Goal: Answer question/provide support: Answer question/provide support

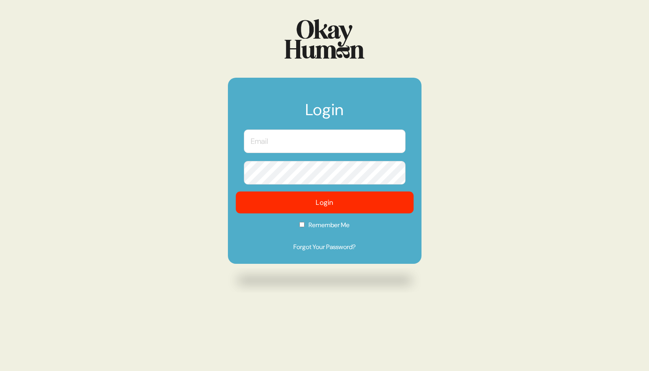
type input "[EMAIL_ADDRESS][DOMAIN_NAME]"
click at [306, 199] on button "Login" at bounding box center [324, 203] width 178 height 22
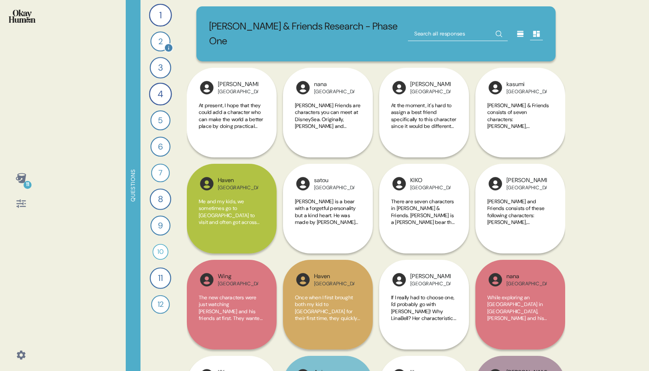
click at [159, 43] on div "2" at bounding box center [160, 42] width 20 height 20
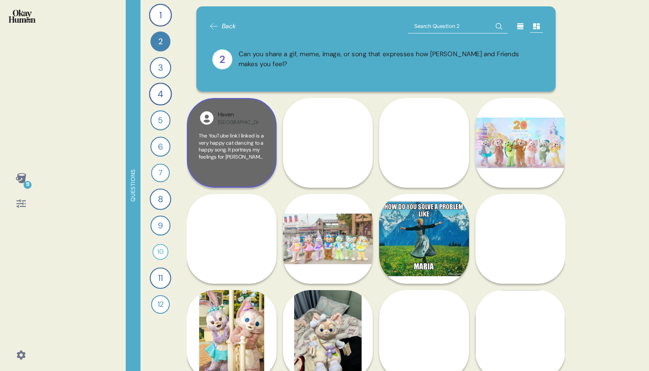
click at [261, 123] on div "Haven [GEOGRAPHIC_DATA]" at bounding box center [232, 118] width 66 height 16
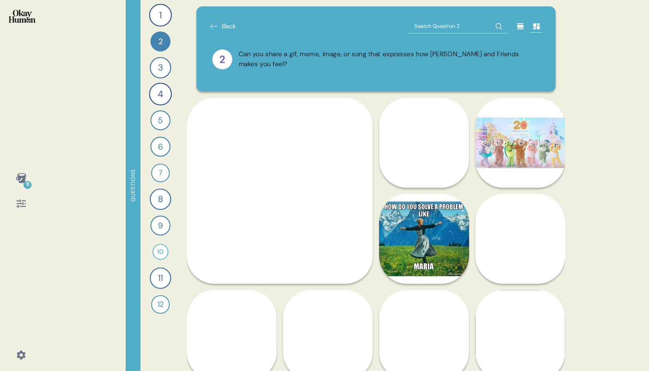
click at [581, 117] on div "11 Questions 1 How would you describe [PERSON_NAME] and Friends and each charac…" at bounding box center [324, 185] width 649 height 371
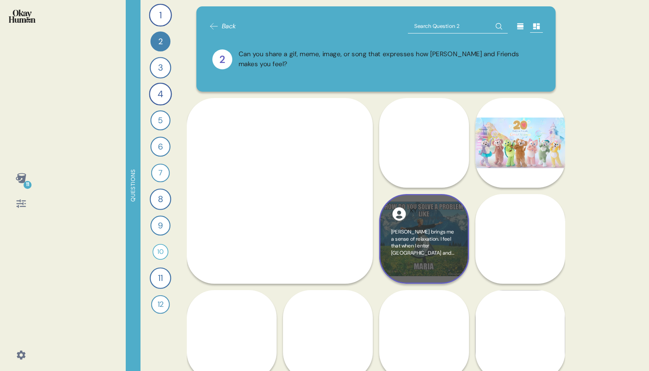
click at [436, 239] on span "[PERSON_NAME] brings me a sense of relaxation. I feel that when I enter [GEOGRA…" at bounding box center [422, 267] width 63 height 77
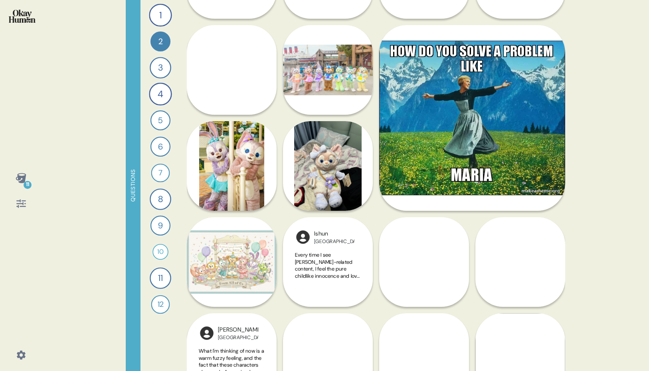
scroll to position [170, 0]
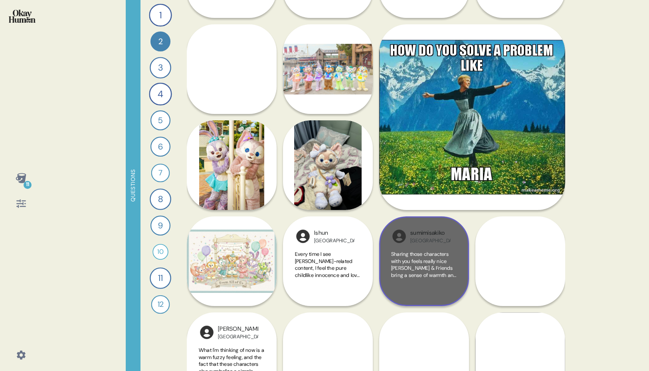
click at [439, 280] on div "Sharing those characters with you feels really nice [PERSON_NAME] & Friends bri…" at bounding box center [424, 272] width 66 height 43
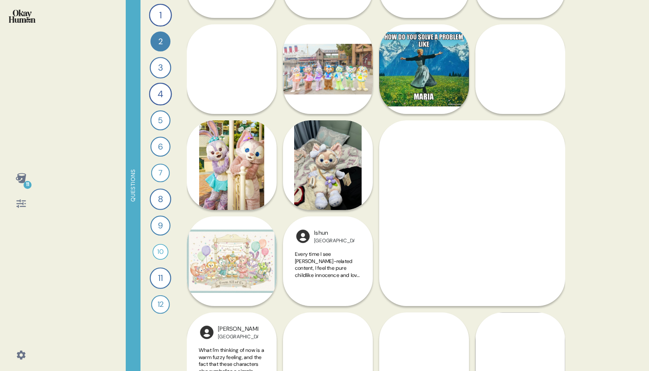
click at [584, 162] on div "11 Questions 1 How would you describe [PERSON_NAME] and Friends and each charac…" at bounding box center [324, 185] width 649 height 371
click at [579, 170] on div "11 Questions 1 How would you describe [PERSON_NAME] and Friends and each charac…" at bounding box center [324, 185] width 649 height 371
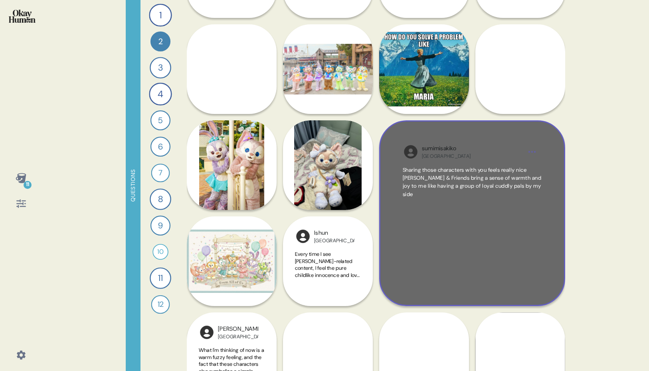
click at [446, 232] on div "Sharing those characters with you feels really nice [PERSON_NAME] & Friends bri…" at bounding box center [471, 224] width 139 height 116
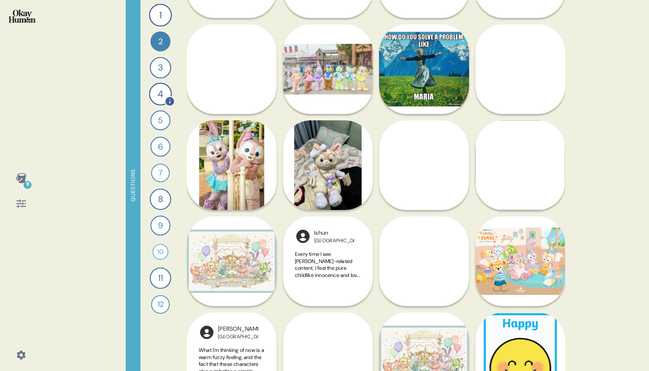
click at [162, 94] on div "4" at bounding box center [160, 94] width 23 height 23
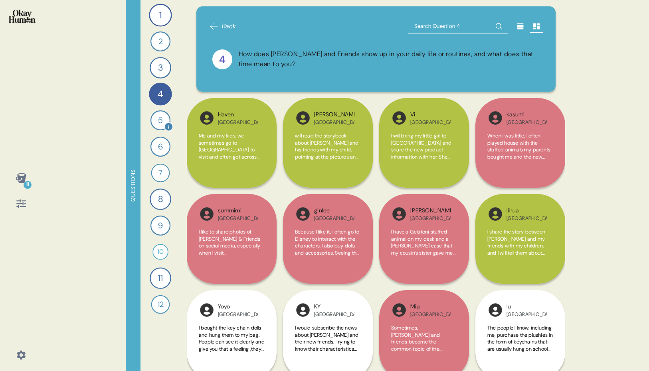
click at [159, 126] on div "5" at bounding box center [160, 120] width 20 height 20
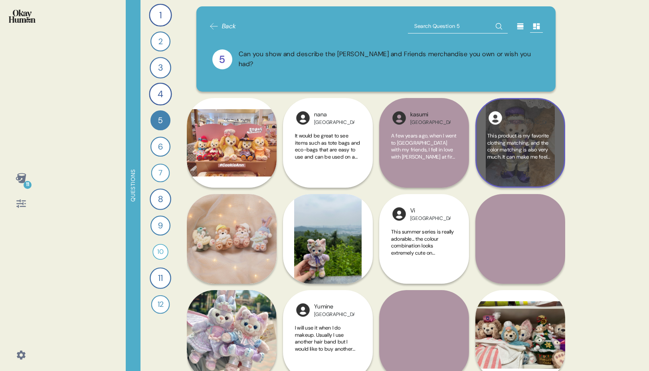
click at [527, 129] on div "lihua [GEOGRAPHIC_DATA] This product is my favorite clothing matching, and the …" at bounding box center [520, 143] width 90 height 90
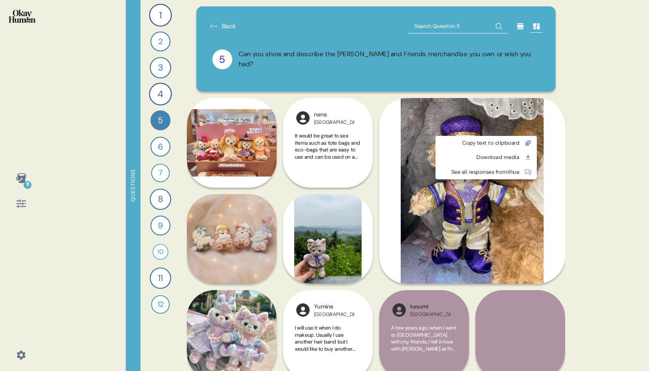
click at [534, 127] on html "11 Questions 1 How would you describe [PERSON_NAME] and Friends and each charac…" at bounding box center [324, 185] width 649 height 371
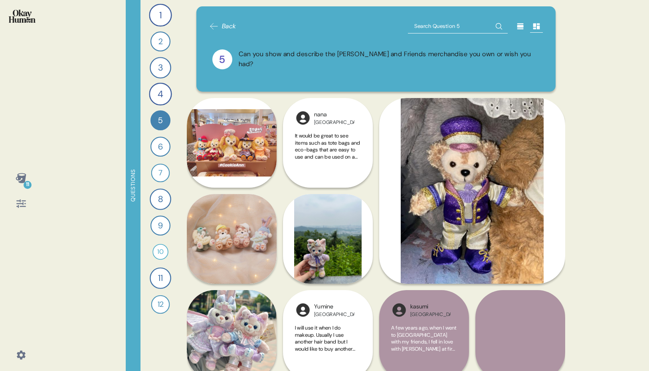
click at [585, 119] on html "11 Questions 1 How would you describe [PERSON_NAME] and Friends and each charac…" at bounding box center [324, 185] width 649 height 371
